Goal: Task Accomplishment & Management: Manage account settings

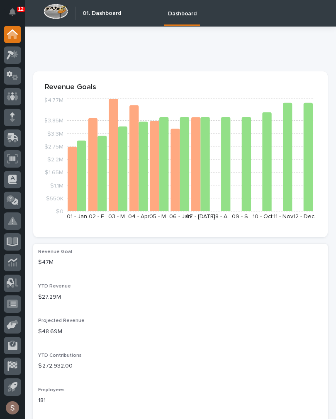
click at [11, 145] on div at bounding box center [12, 137] width 17 height 17
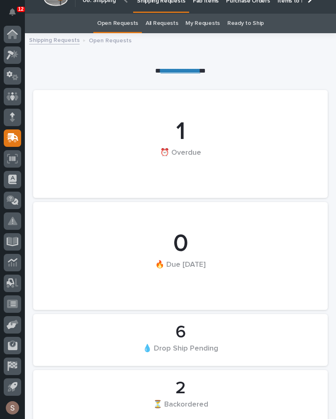
click at [210, 7] on link "Fab Items" at bounding box center [205, 0] width 33 height 26
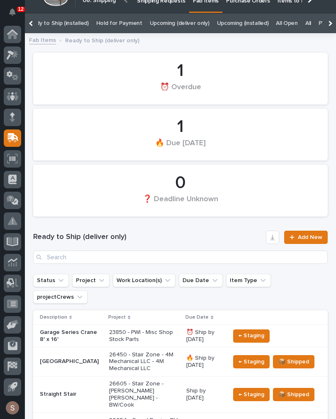
scroll to position [0, 99]
click at [300, 22] on link "All" at bounding box center [303, 23] width 6 height 19
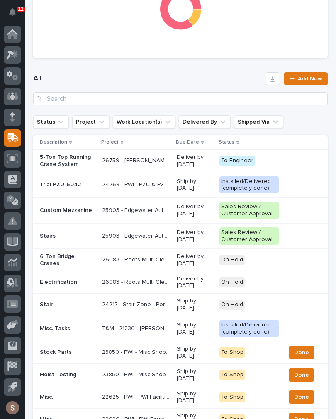
scroll to position [339, 0]
click at [204, 103] on input "Search" at bounding box center [180, 98] width 294 height 13
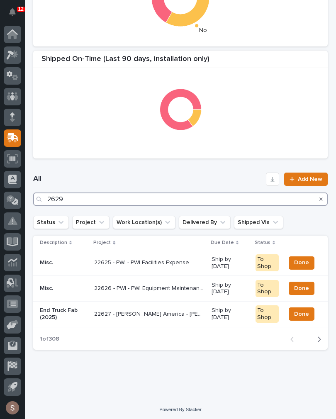
type input "26297"
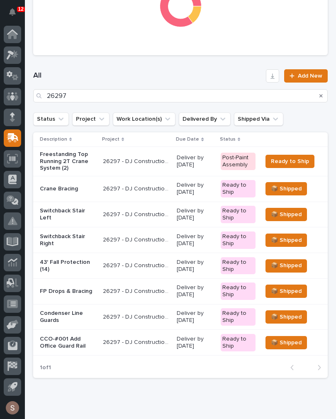
scroll to position [342, 0]
click at [96, 309] on div "Condenser Line Guards" at bounding box center [68, 316] width 56 height 21
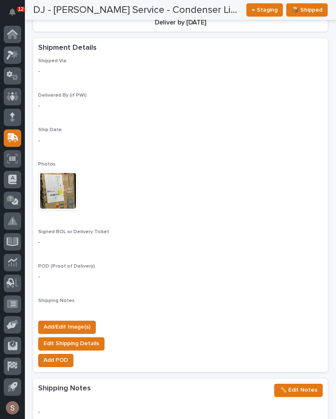
click at [80, 338] on span "Edit Shipping Details" at bounding box center [72, 343] width 56 height 10
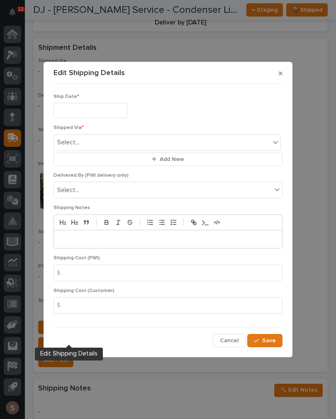
click at [280, 70] on button "button" at bounding box center [280, 73] width 10 height 13
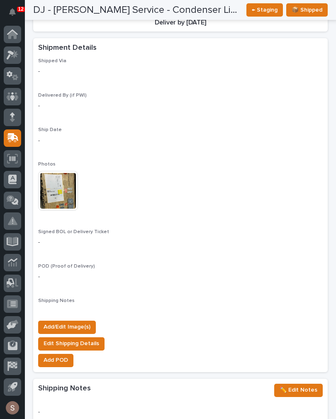
click at [89, 322] on span "Add/Edit Image(s)" at bounding box center [67, 327] width 47 height 10
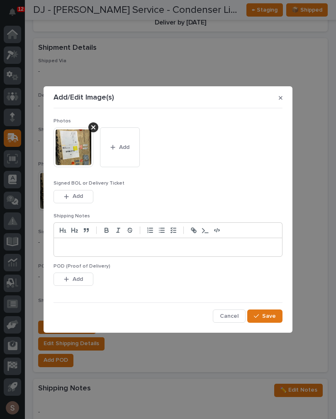
click at [130, 154] on button "Add" at bounding box center [120, 147] width 40 height 40
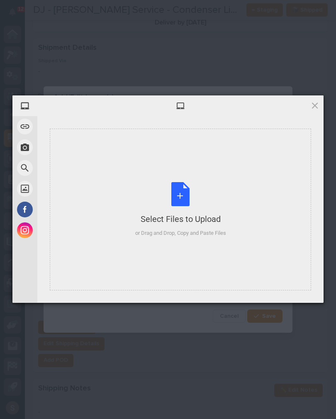
click at [174, 202] on div "Select Files to Upload or Drag and Drop, Copy and Paste Files" at bounding box center [180, 209] width 91 height 55
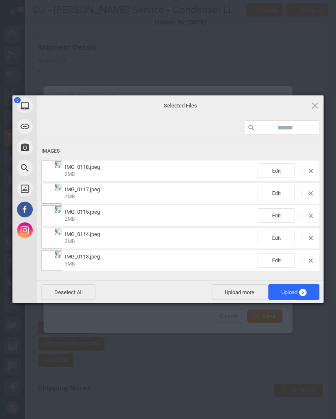
click at [244, 290] on span "Upload more" at bounding box center [239, 292] width 55 height 16
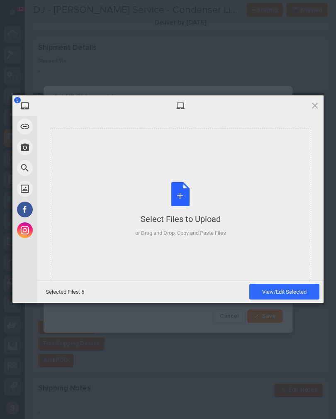
click at [191, 179] on div "Select Files to Upload or Drag and Drop, Copy and Paste Files" at bounding box center [180, 209] width 261 height 162
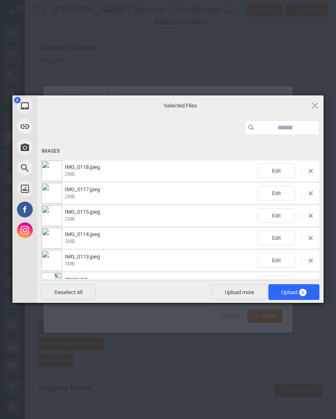
click at [307, 288] on span "Upload 6" at bounding box center [293, 292] width 51 height 16
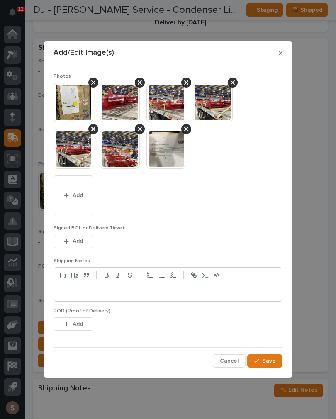
click at [278, 362] on button "Save" at bounding box center [264, 360] width 35 height 13
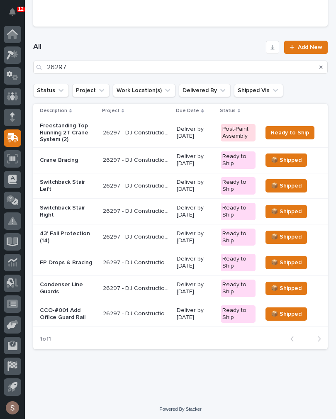
scroll to position [370, 0]
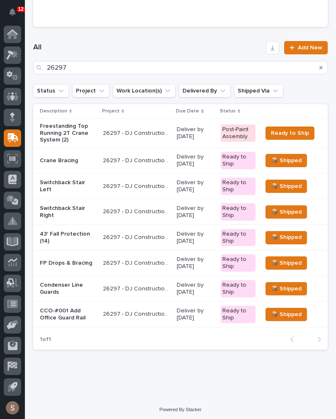
click at [75, 164] on p "Crane Bracing" at bounding box center [68, 160] width 56 height 7
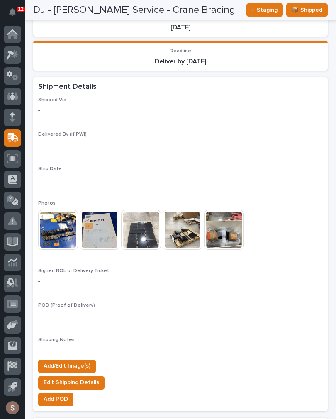
scroll to position [657, 0]
click at [190, 223] on img at bounding box center [182, 230] width 40 height 40
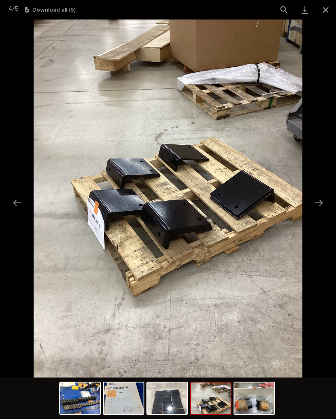
click at [322, 208] on button "Next slide" at bounding box center [318, 202] width 17 height 16
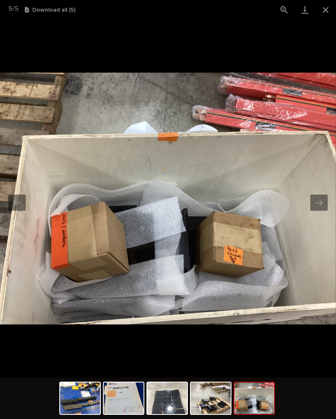
click at [327, 18] on button "Close gallery" at bounding box center [325, 9] width 21 height 19
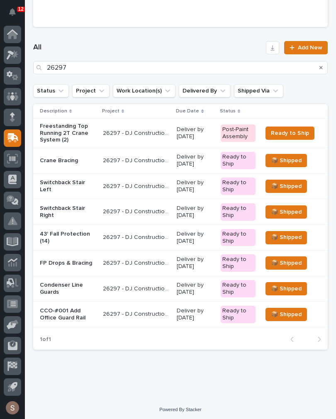
scroll to position [370, 0]
click at [80, 163] on p "Crane Bracing" at bounding box center [68, 160] width 56 height 7
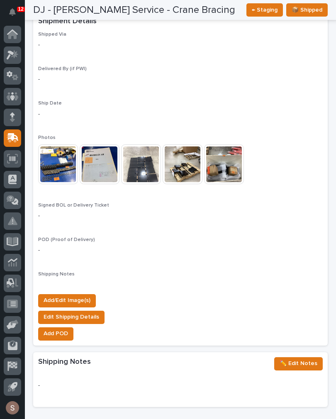
scroll to position [722, 0]
click at [75, 295] on span "Add/Edit Image(s)" at bounding box center [67, 300] width 47 height 10
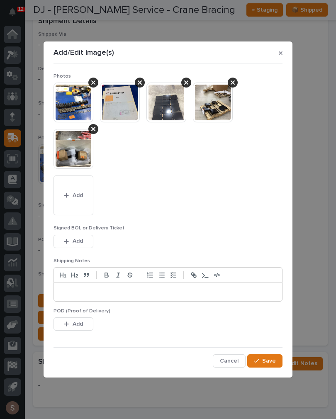
click at [87, 198] on button "Add" at bounding box center [73, 195] width 40 height 40
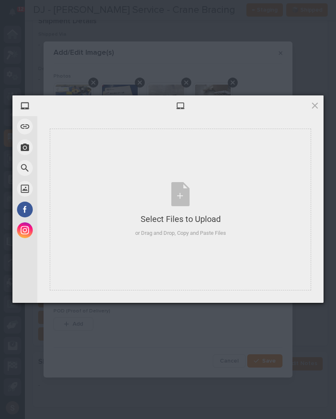
click at [165, 216] on div "Select Files to Upload" at bounding box center [180, 219] width 91 height 12
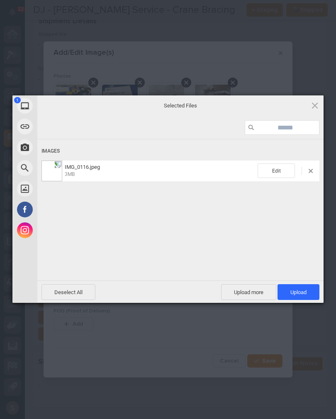
click at [304, 291] on span "Upload 1" at bounding box center [298, 292] width 16 height 6
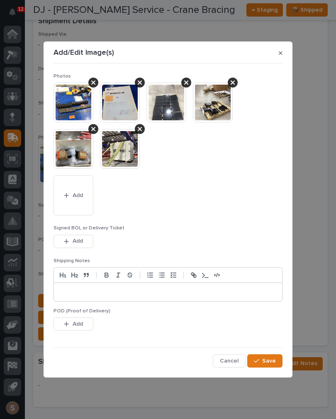
click at [270, 365] on button "Save" at bounding box center [264, 360] width 35 height 13
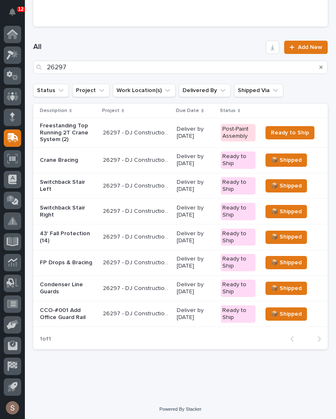
scroll to position [370, 0]
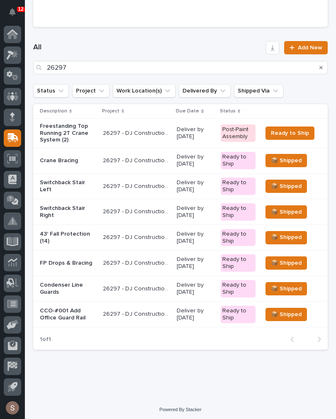
click at [90, 319] on div "CCO-#001 Add Office Guard Rail" at bounding box center [68, 314] width 56 height 21
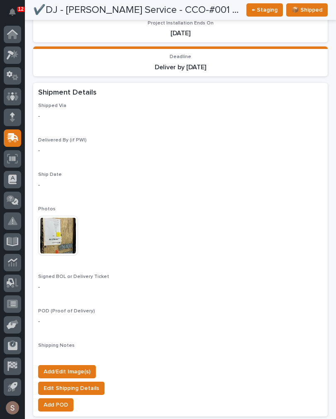
scroll to position [663, 0]
click at [78, 366] on span "Add/Edit Image(s)" at bounding box center [67, 371] width 47 height 10
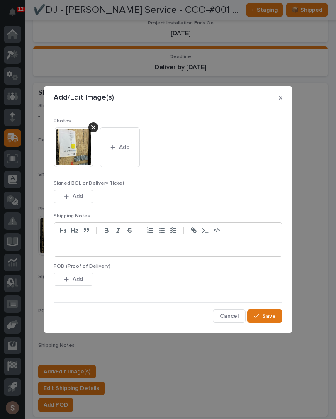
click at [133, 148] on button "Add" at bounding box center [120, 147] width 40 height 40
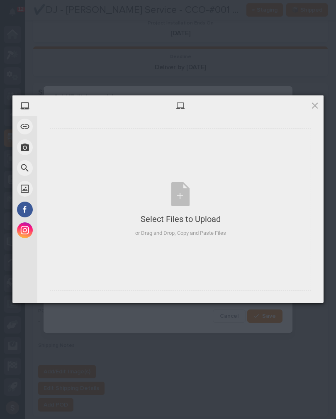
click at [186, 206] on div "Select Files to Upload or Drag and Drop, Copy and Paste Files" at bounding box center [180, 209] width 91 height 55
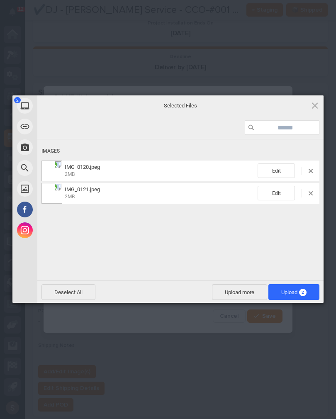
click at [305, 284] on span "Upload 2" at bounding box center [293, 292] width 51 height 16
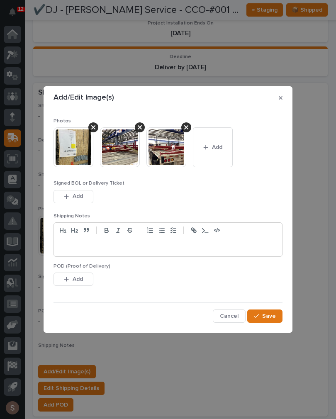
click at [218, 145] on span "Add" at bounding box center [217, 146] width 10 height 7
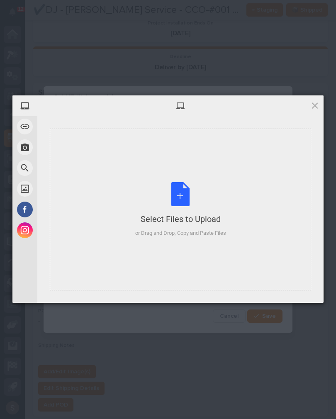
click at [185, 200] on div "Select Files to Upload or Drag and Drop, Copy and Paste Files" at bounding box center [180, 209] width 91 height 55
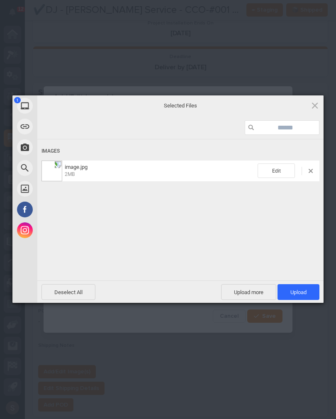
click at [243, 298] on span "Upload more" at bounding box center [248, 292] width 55 height 16
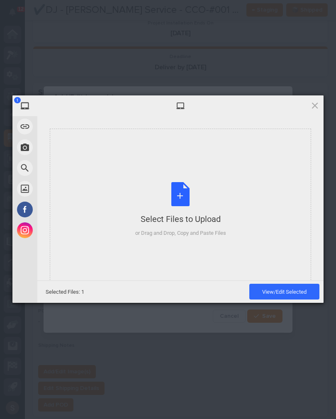
click at [230, 224] on div "Select Files to Upload or Drag and Drop, Copy and Paste Files" at bounding box center [180, 209] width 261 height 162
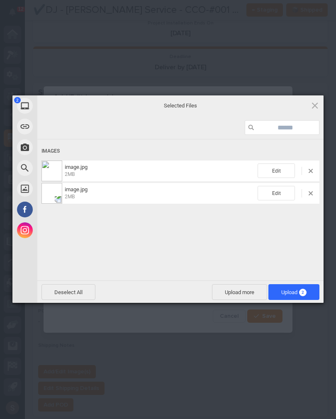
click at [243, 287] on span "Upload more" at bounding box center [239, 292] width 55 height 16
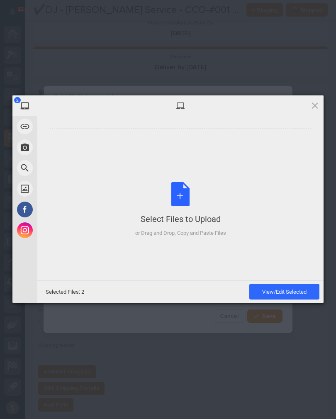
click at [229, 190] on div "Select Files to Upload or Drag and Drop, Copy and Paste Files" at bounding box center [180, 209] width 261 height 162
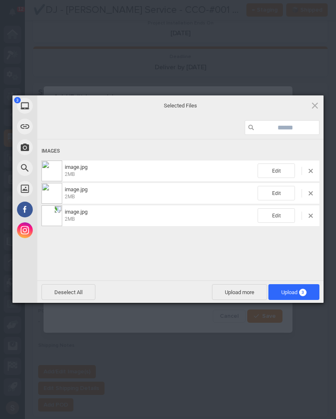
click at [312, 296] on span "Upload 3" at bounding box center [293, 292] width 51 height 16
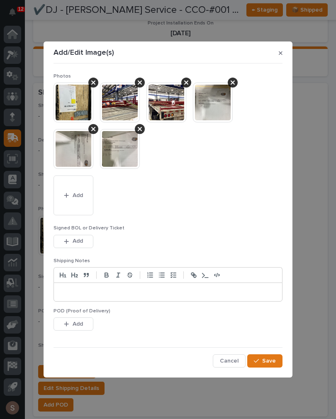
click at [276, 361] on button "Save" at bounding box center [264, 360] width 35 height 13
